Goal: Entertainment & Leisure: Browse casually

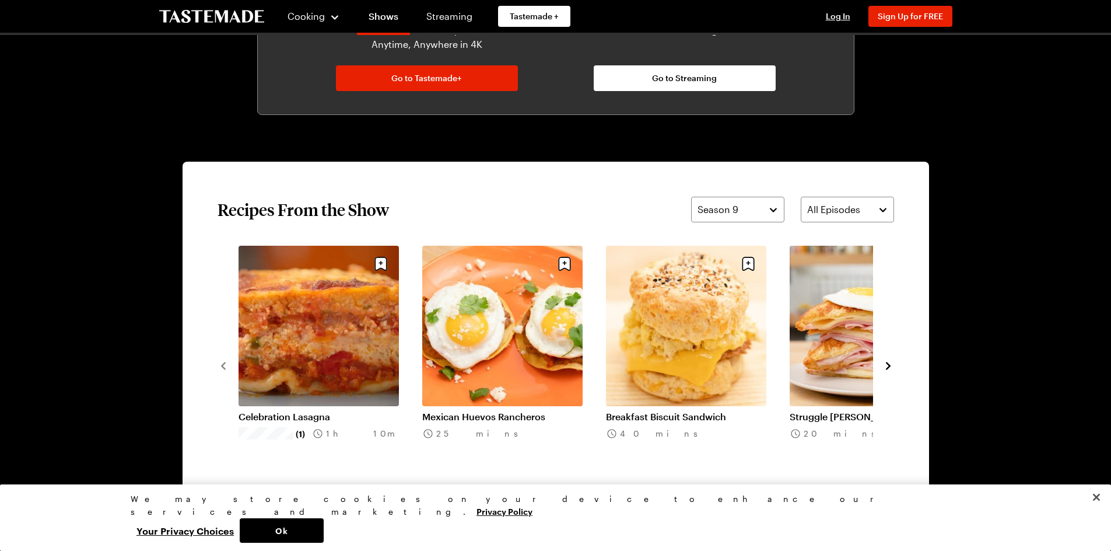
scroll to position [758, 0]
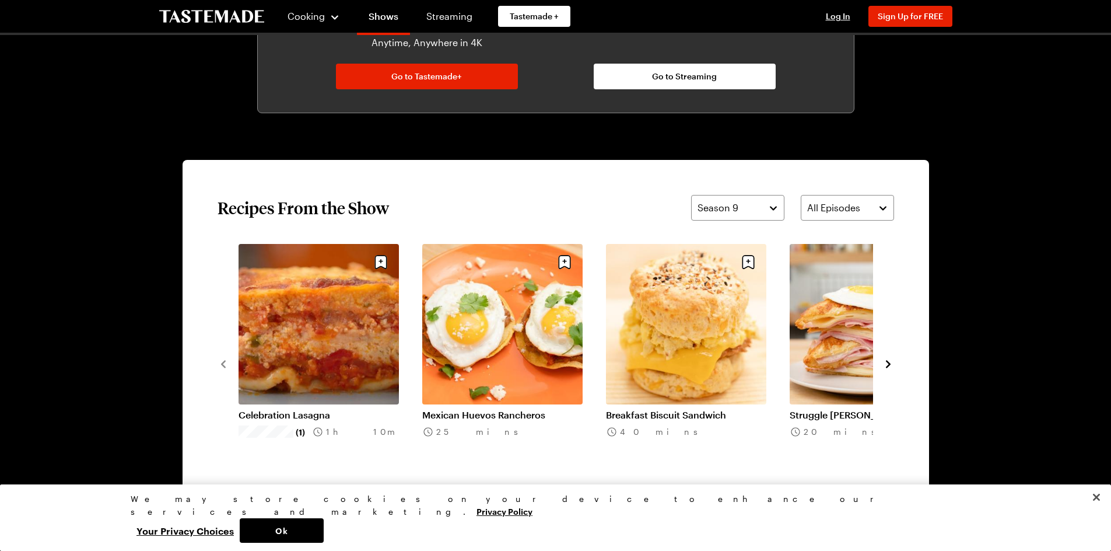
click at [894, 364] on icon "navigate to next item" at bounding box center [889, 364] width 12 height 12
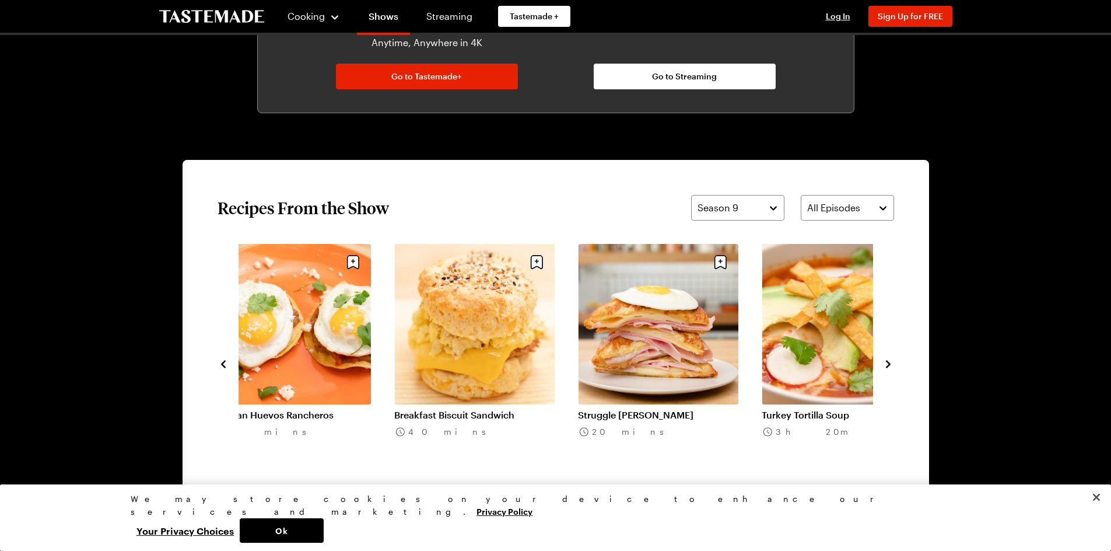
click at [894, 364] on icon "navigate to next item" at bounding box center [889, 364] width 12 height 12
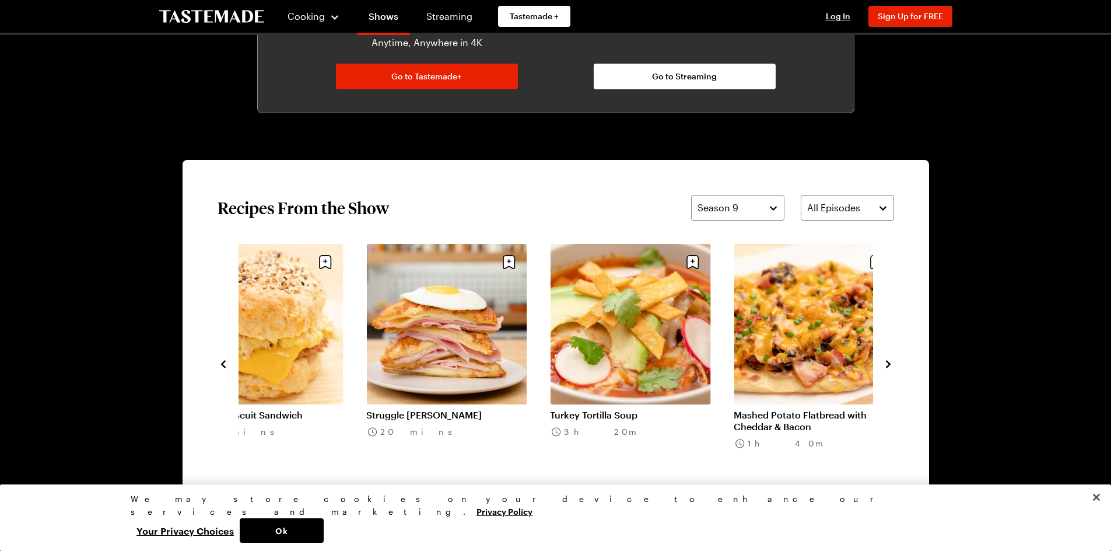
click at [893, 364] on icon "navigate to next item" at bounding box center [889, 364] width 12 height 12
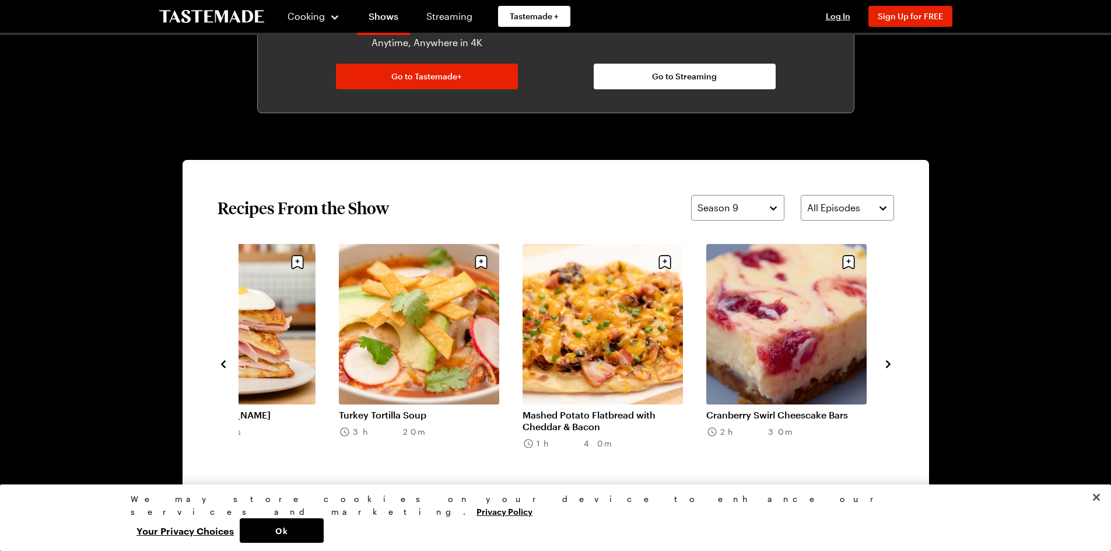
click at [893, 364] on icon "navigate to next item" at bounding box center [889, 364] width 12 height 12
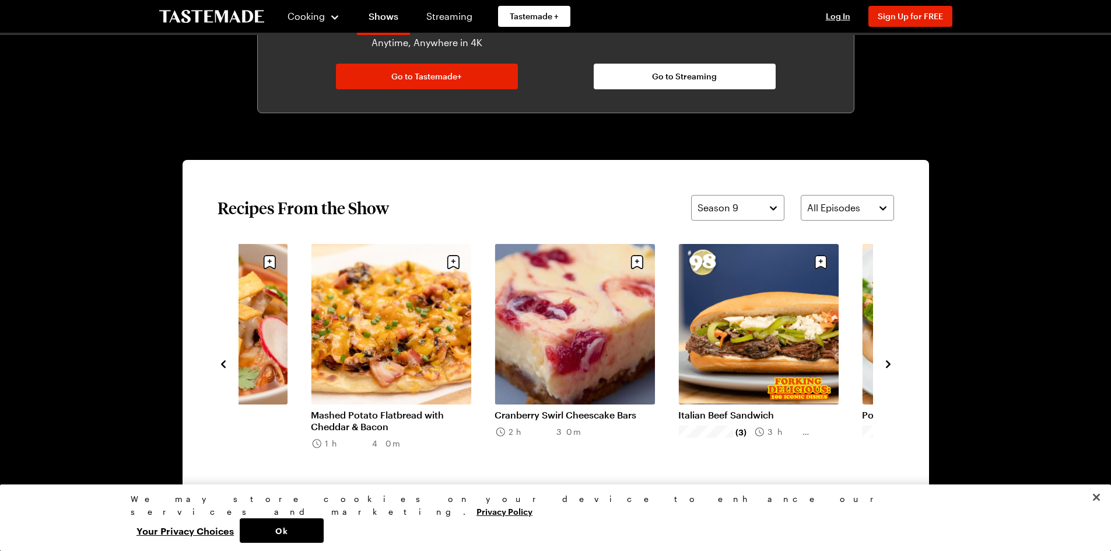
click at [888, 364] on icon "navigate to next item" at bounding box center [889, 364] width 12 height 12
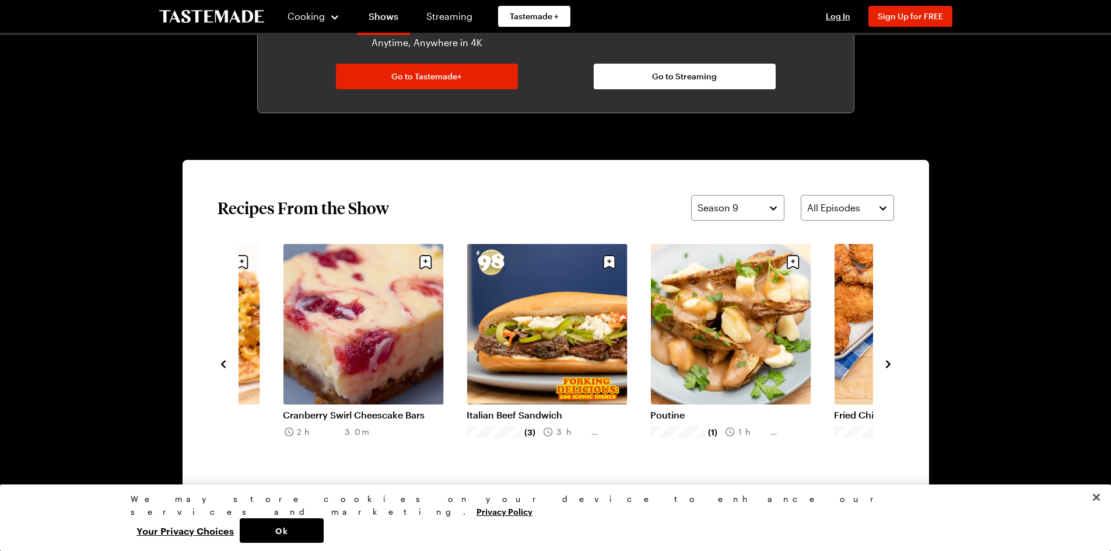
click at [888, 364] on icon "navigate to next item" at bounding box center [889, 364] width 12 height 12
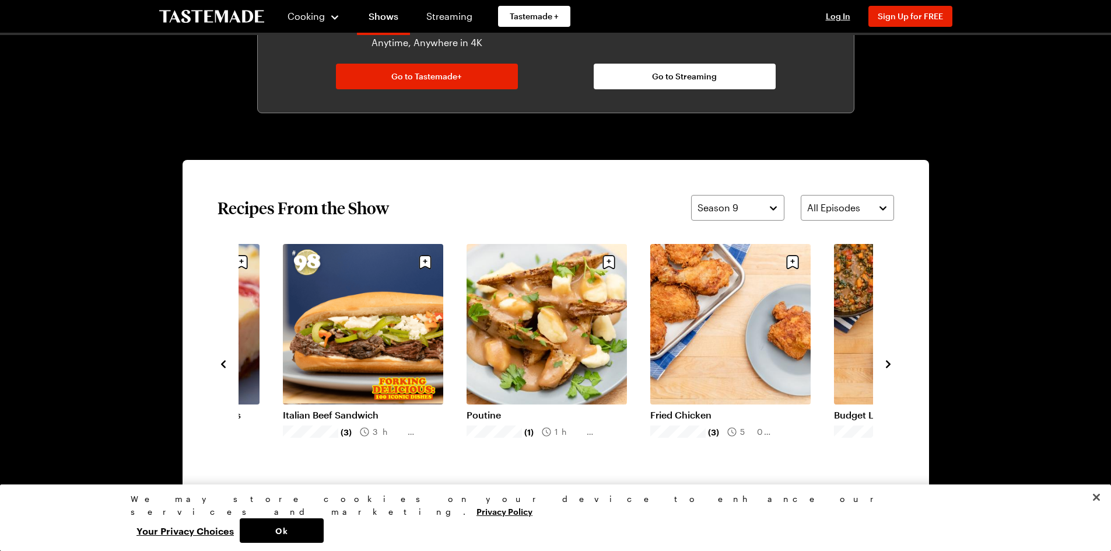
click at [888, 364] on icon "navigate to next item" at bounding box center [889, 364] width 12 height 12
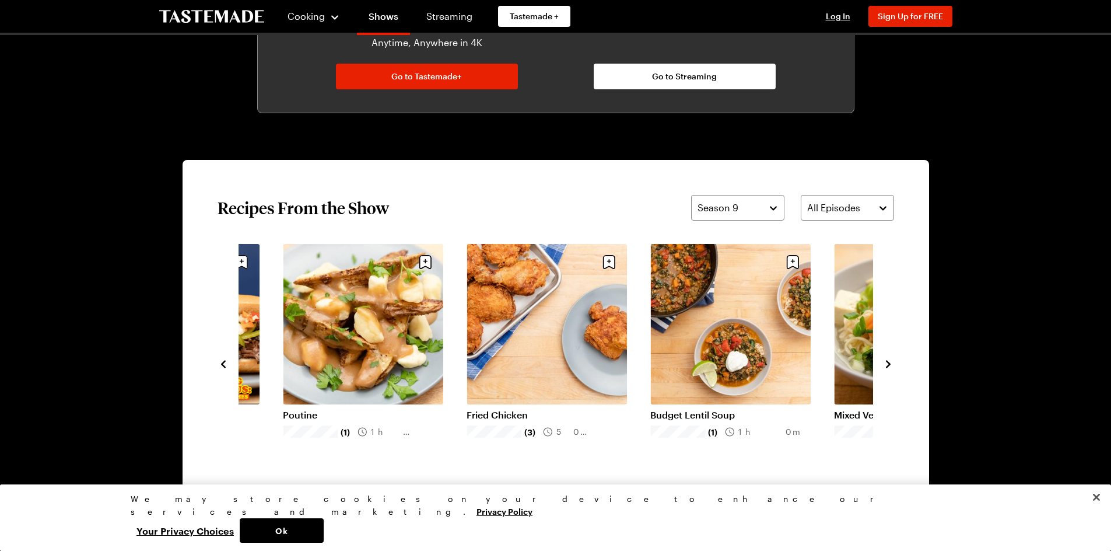
click at [888, 365] on icon "navigate to next item" at bounding box center [888, 364] width 5 height 8
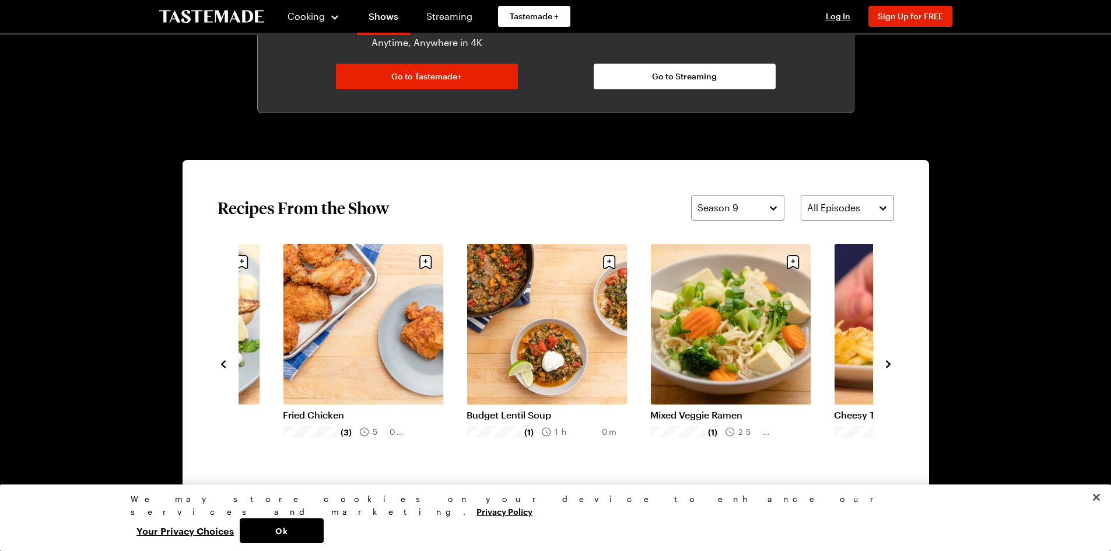
click at [888, 365] on icon "navigate to next item" at bounding box center [888, 364] width 5 height 8
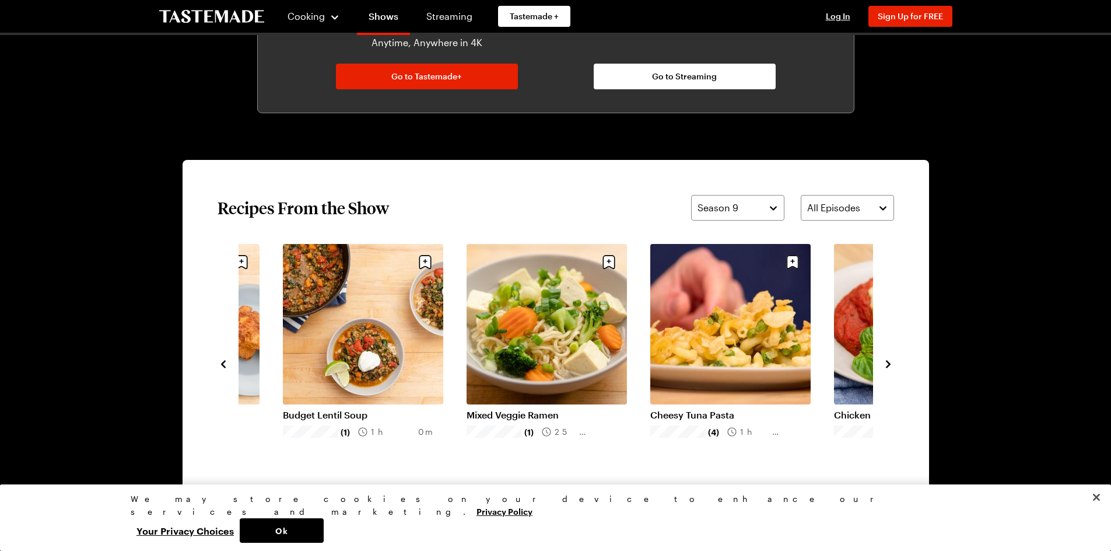
click at [890, 363] on icon "navigate to next item" at bounding box center [888, 364] width 5 height 8
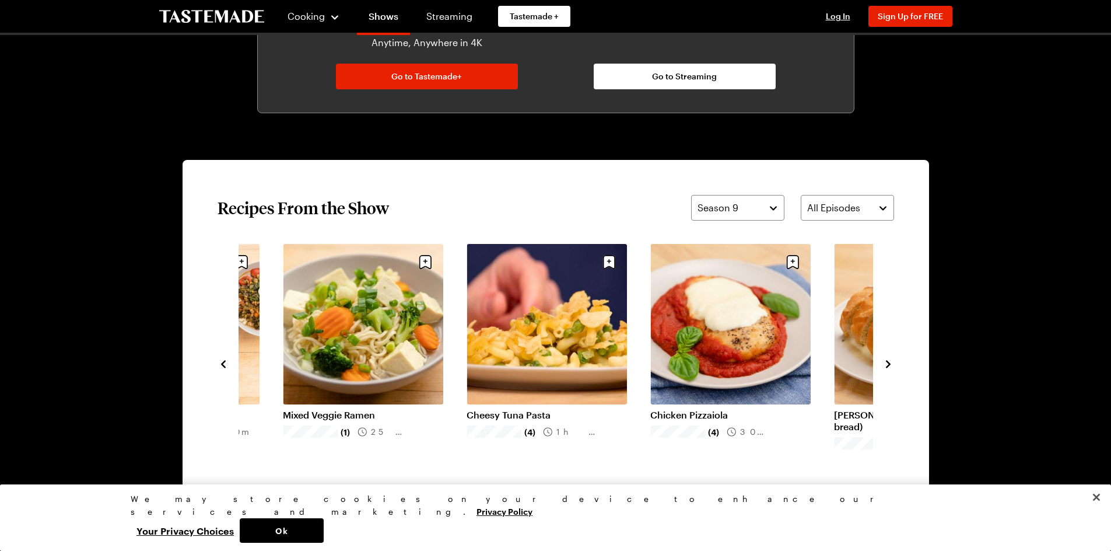
click at [887, 363] on icon "navigate to next item" at bounding box center [889, 364] width 12 height 12
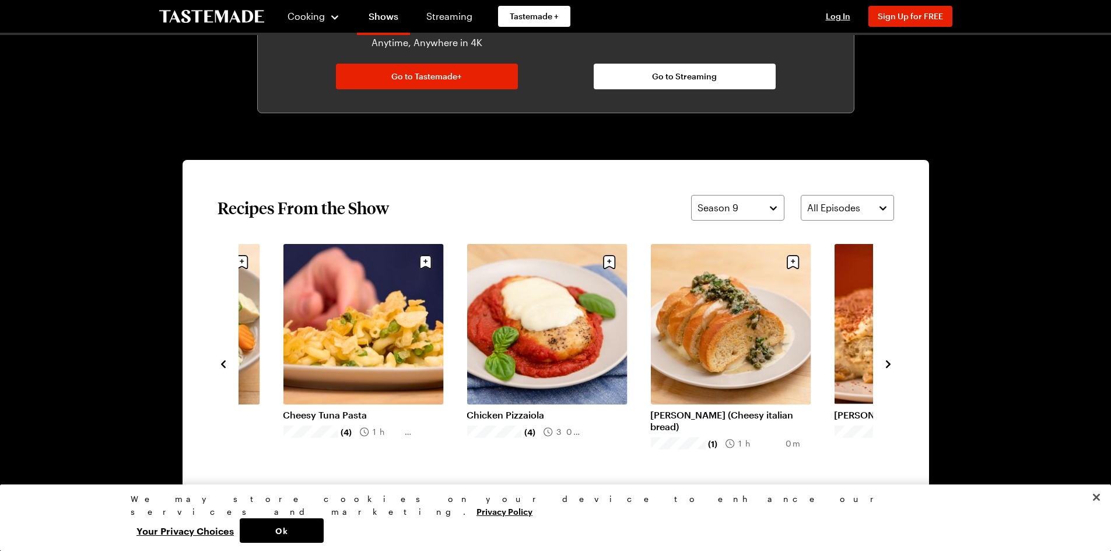
click at [887, 363] on icon "navigate to next item" at bounding box center [889, 364] width 12 height 12
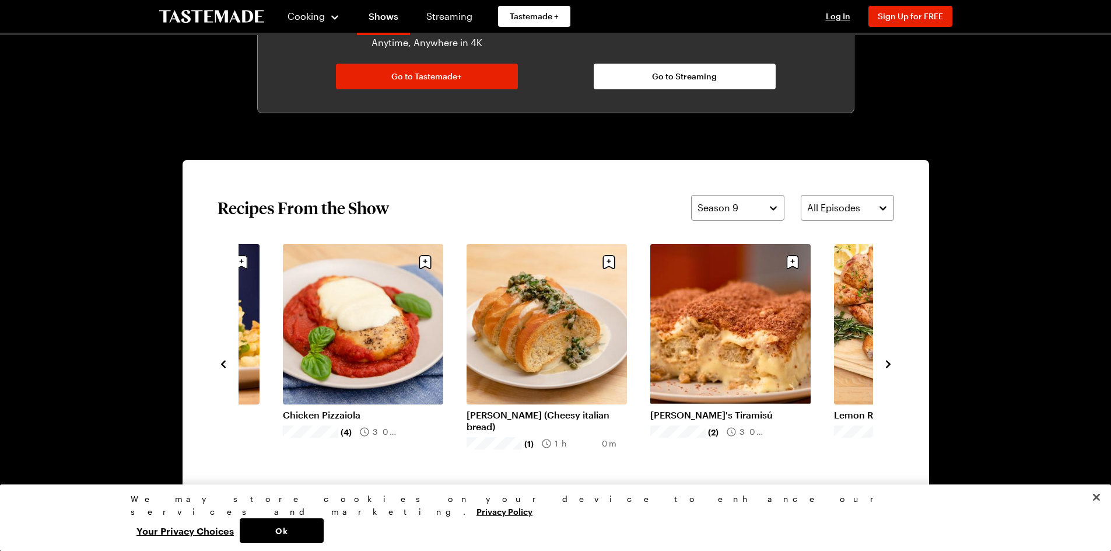
click at [886, 362] on icon "navigate to next item" at bounding box center [889, 364] width 12 height 12
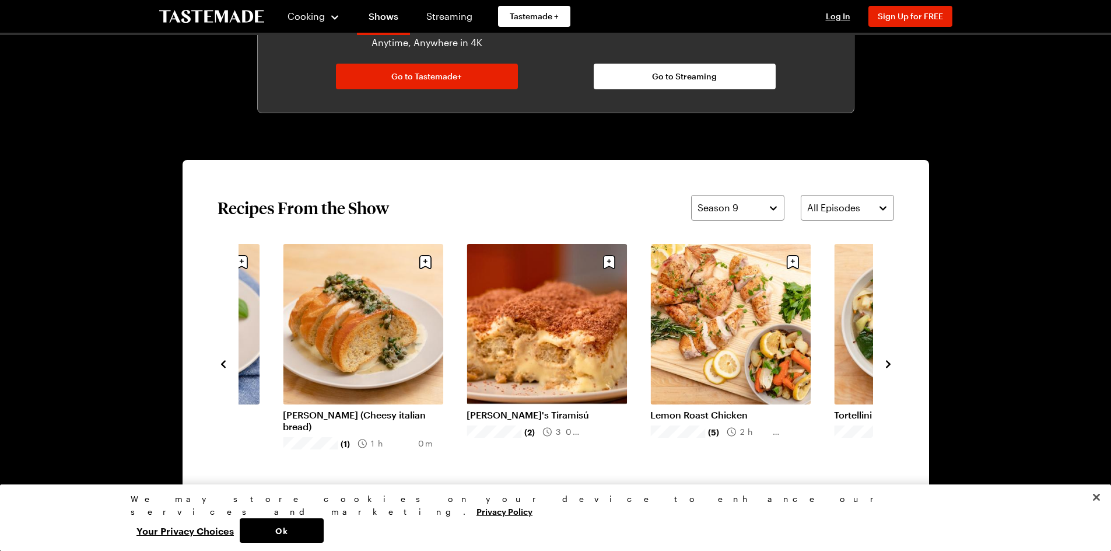
click at [886, 362] on icon "navigate to next item" at bounding box center [889, 364] width 12 height 12
